Goal: Register for event/course

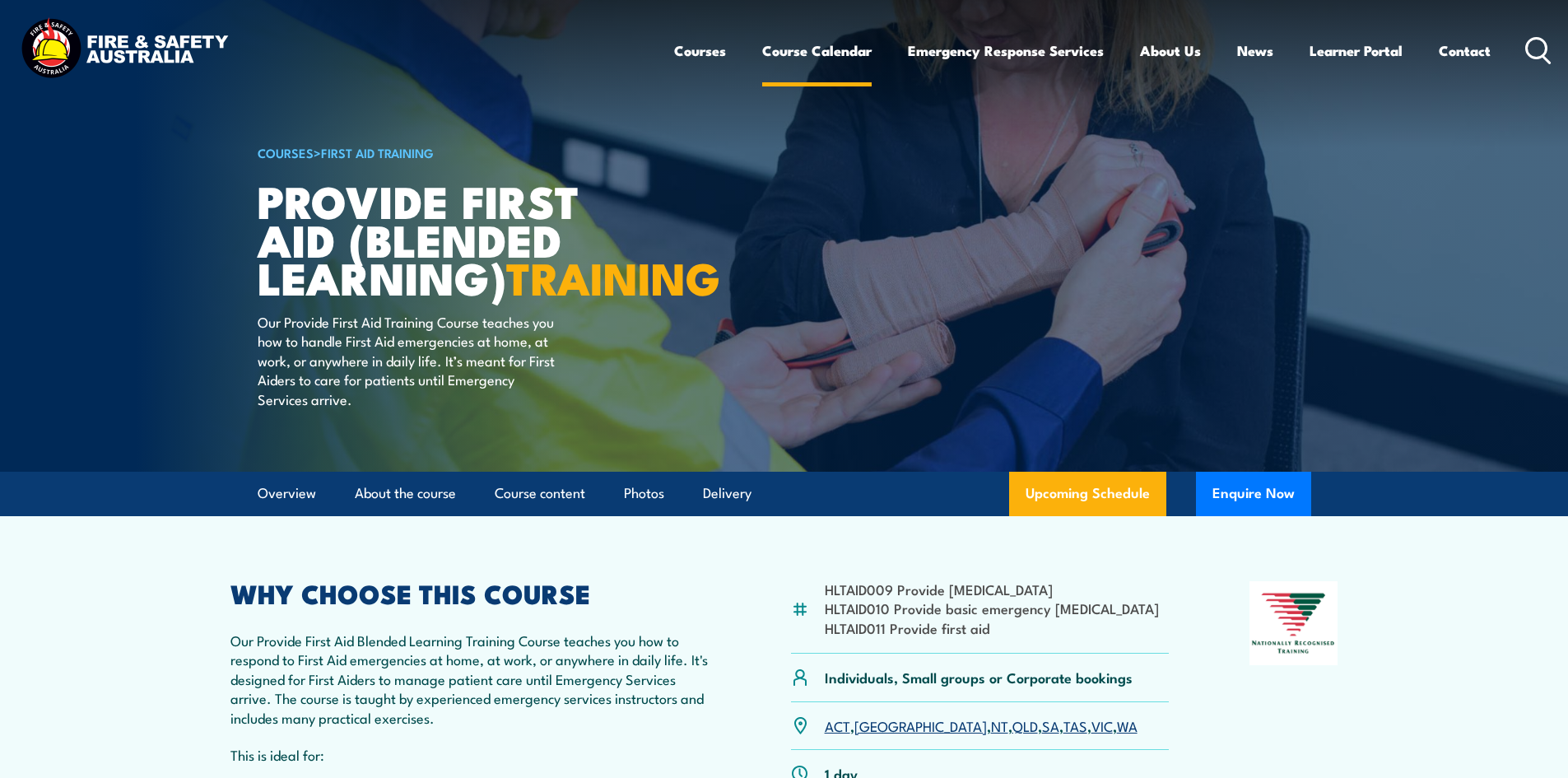
click at [786, 51] on link "Course Calendar" at bounding box center [816, 51] width 109 height 44
click at [806, 42] on link "Course Calendar" at bounding box center [816, 51] width 109 height 44
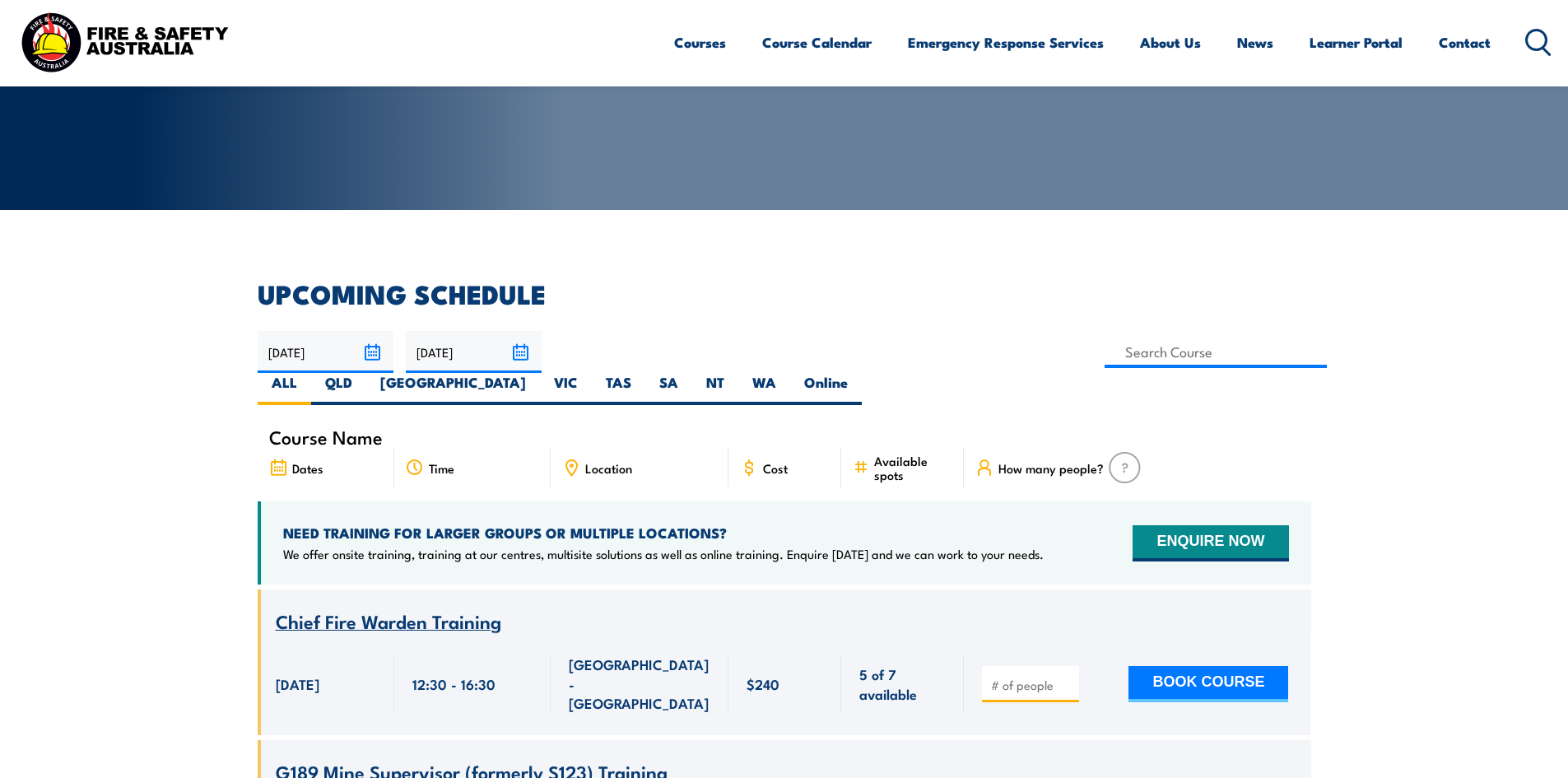
scroll to position [247, 0]
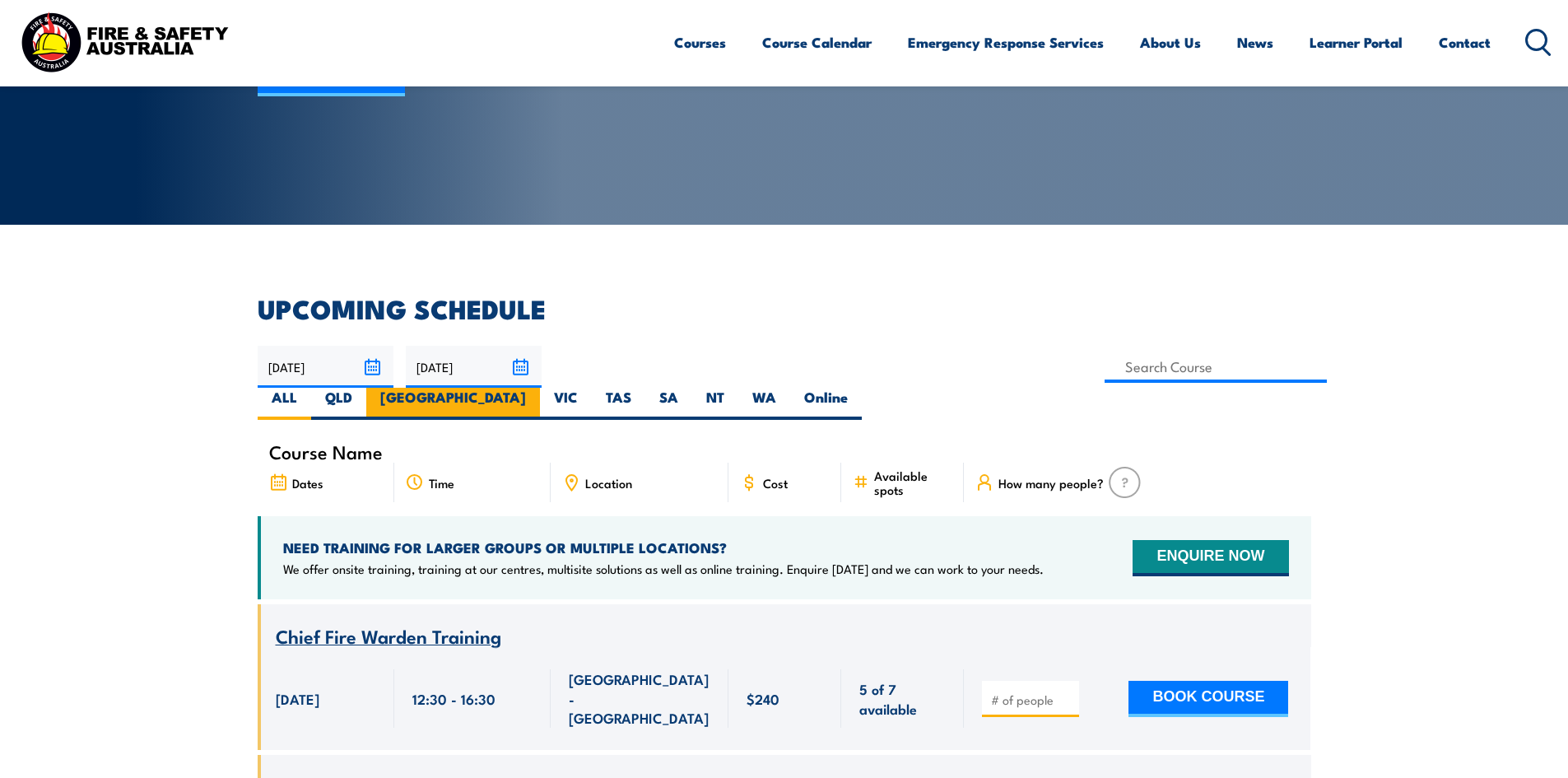
click at [540, 388] on label "[GEOGRAPHIC_DATA]" at bounding box center [453, 403] width 174 height 32
click at [537, 388] on input "[GEOGRAPHIC_DATA]" at bounding box center [531, 393] width 10 height 10
radio input "true"
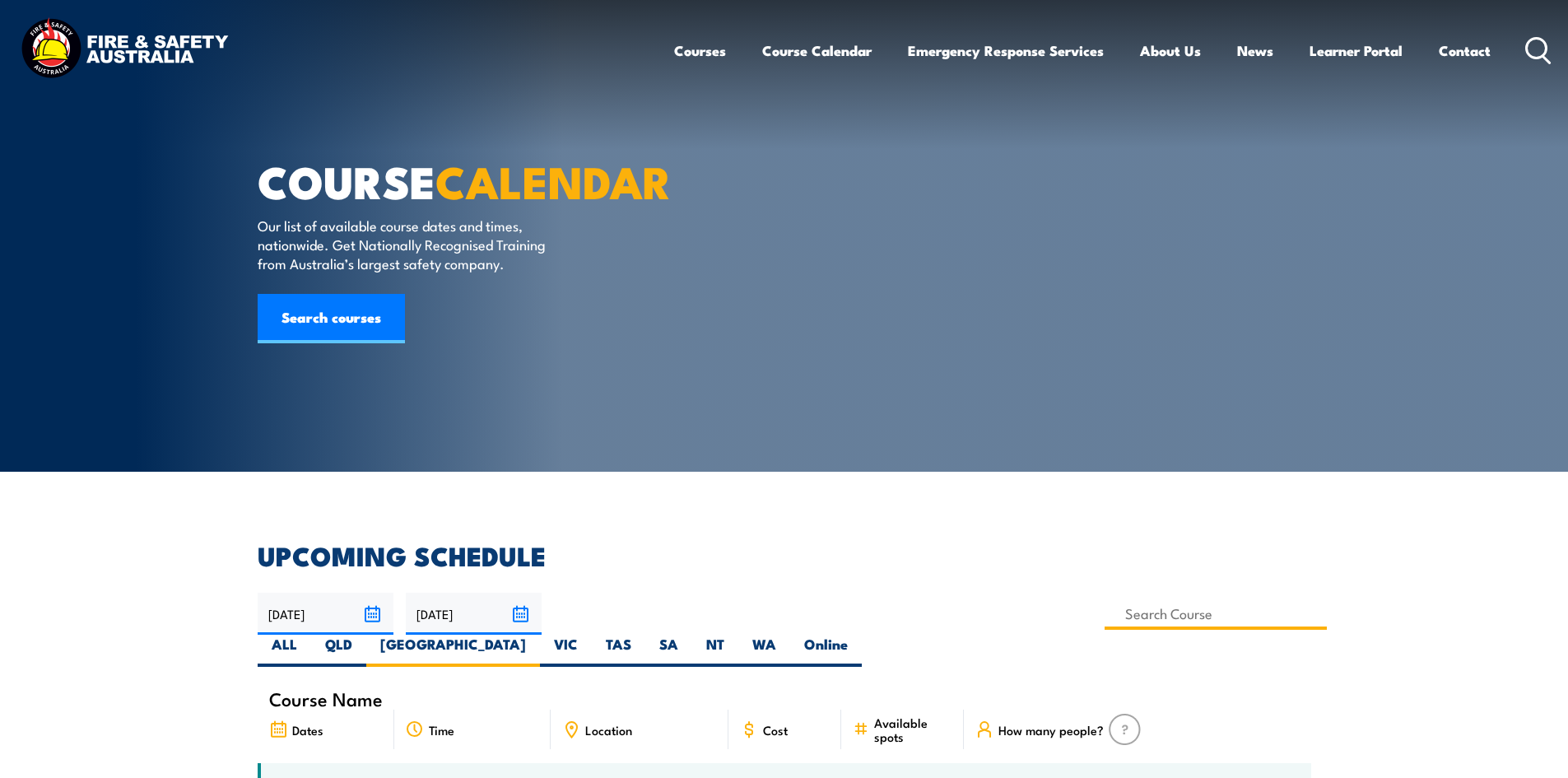
click at [1104, 616] on input at bounding box center [1215, 613] width 223 height 32
type input "first aid"
